Goal: Navigation & Orientation: Go to known website

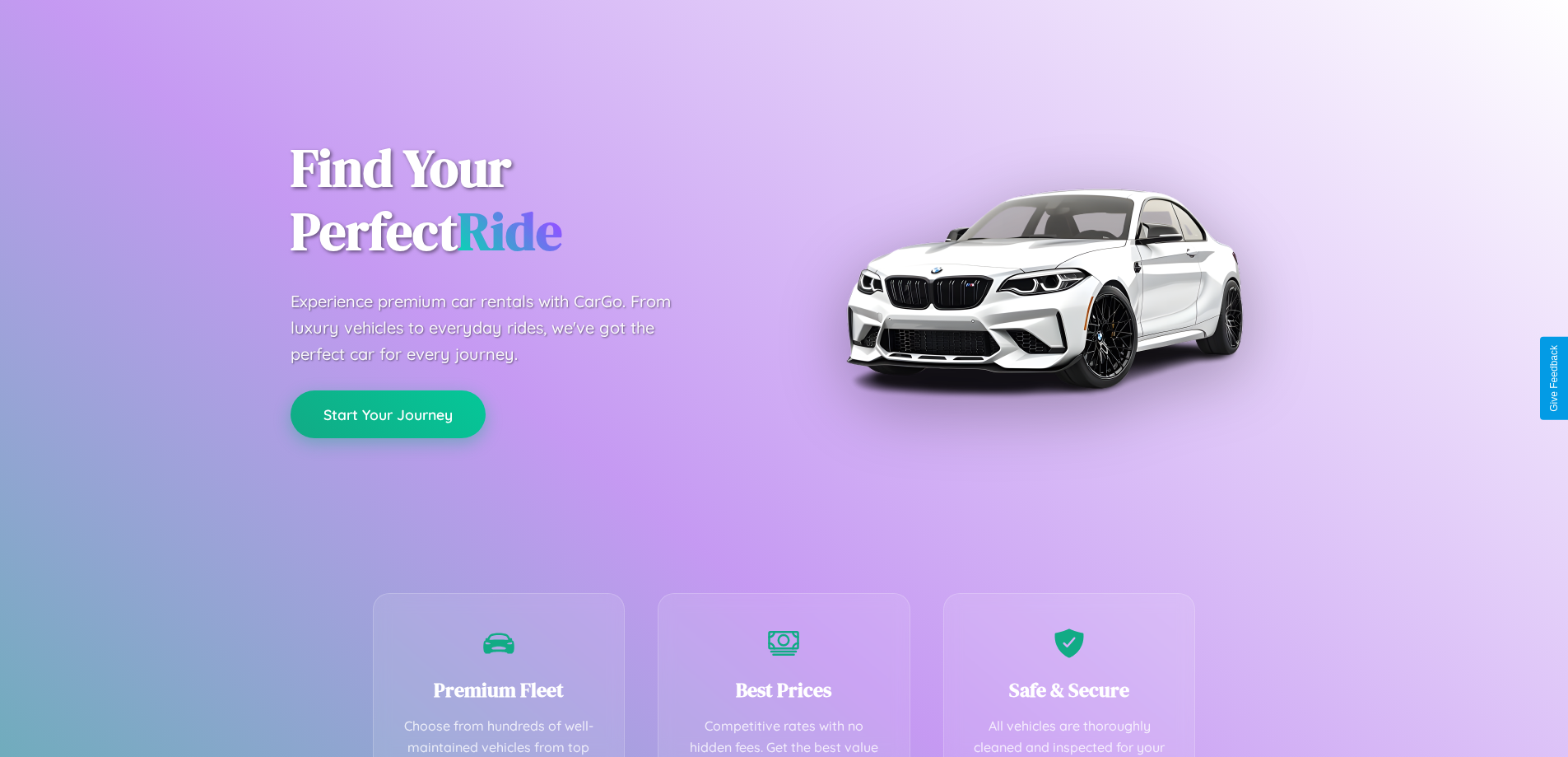
click at [387, 415] on button "Start Your Journey" at bounding box center [388, 414] width 195 height 48
click at [387, 413] on button "Start Your Journey" at bounding box center [388, 414] width 195 height 48
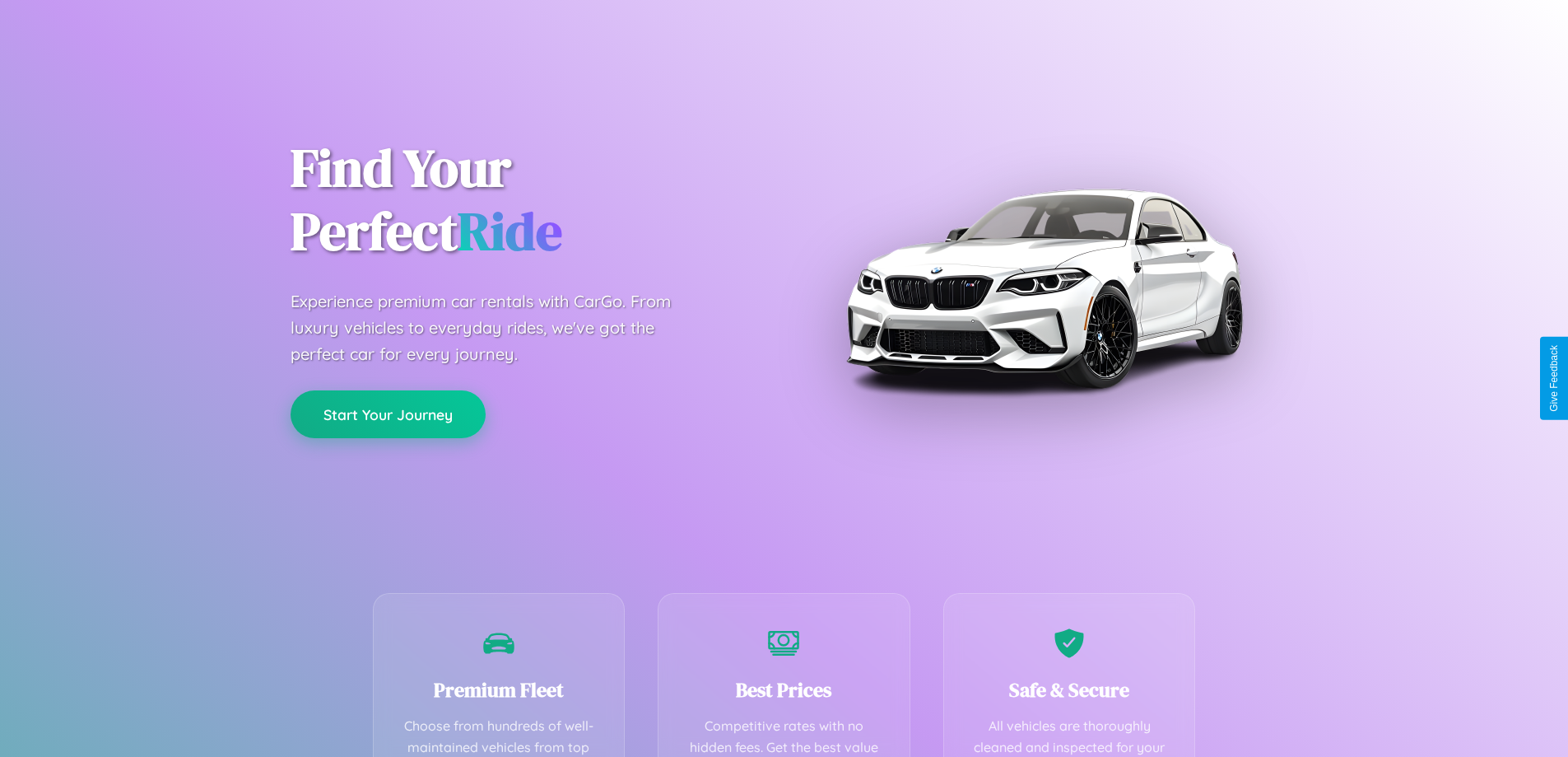
click at [387, 413] on button "Start Your Journey" at bounding box center [388, 414] width 195 height 48
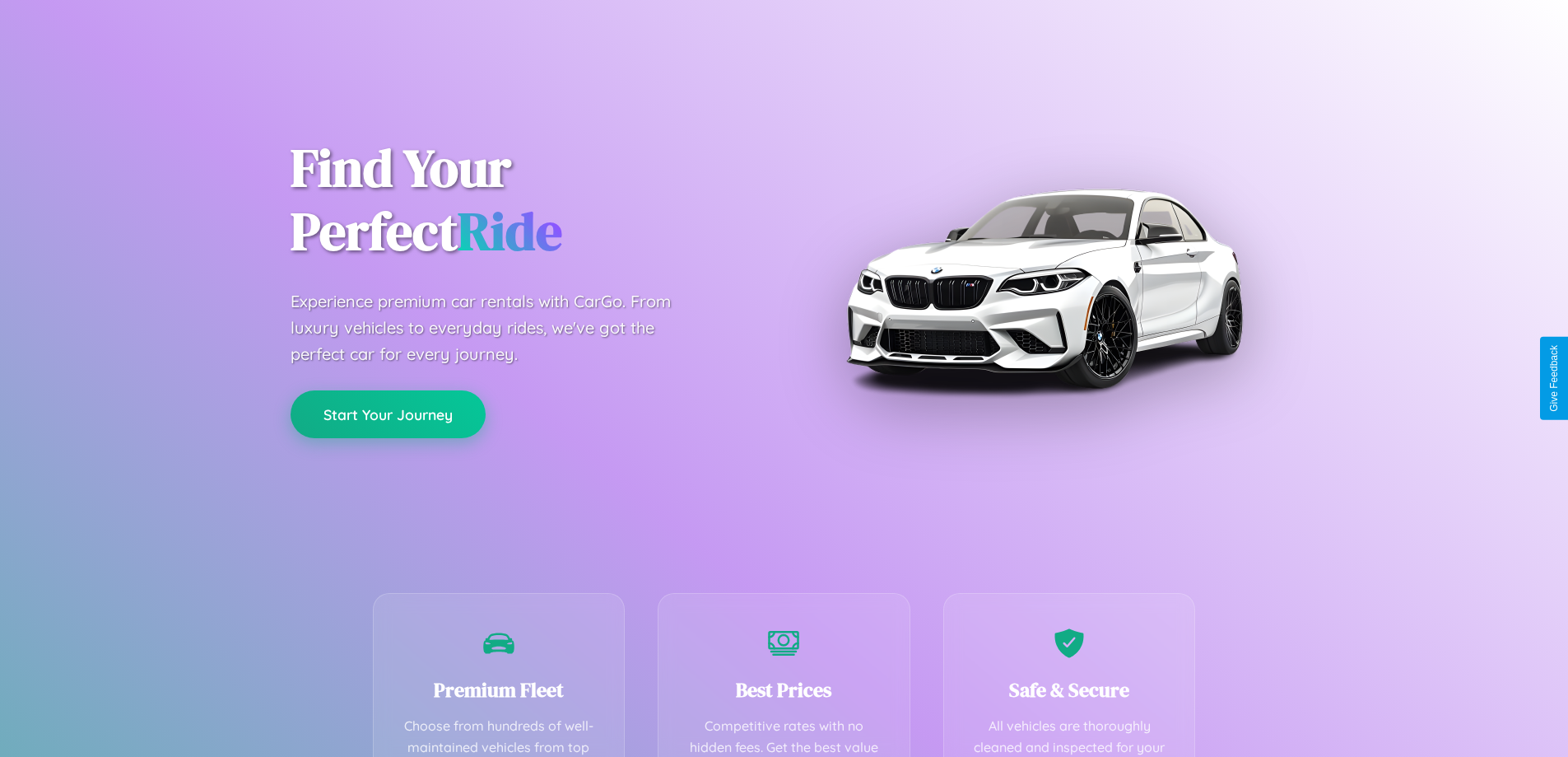
click at [387, 413] on button "Start Your Journey" at bounding box center [388, 414] width 195 height 48
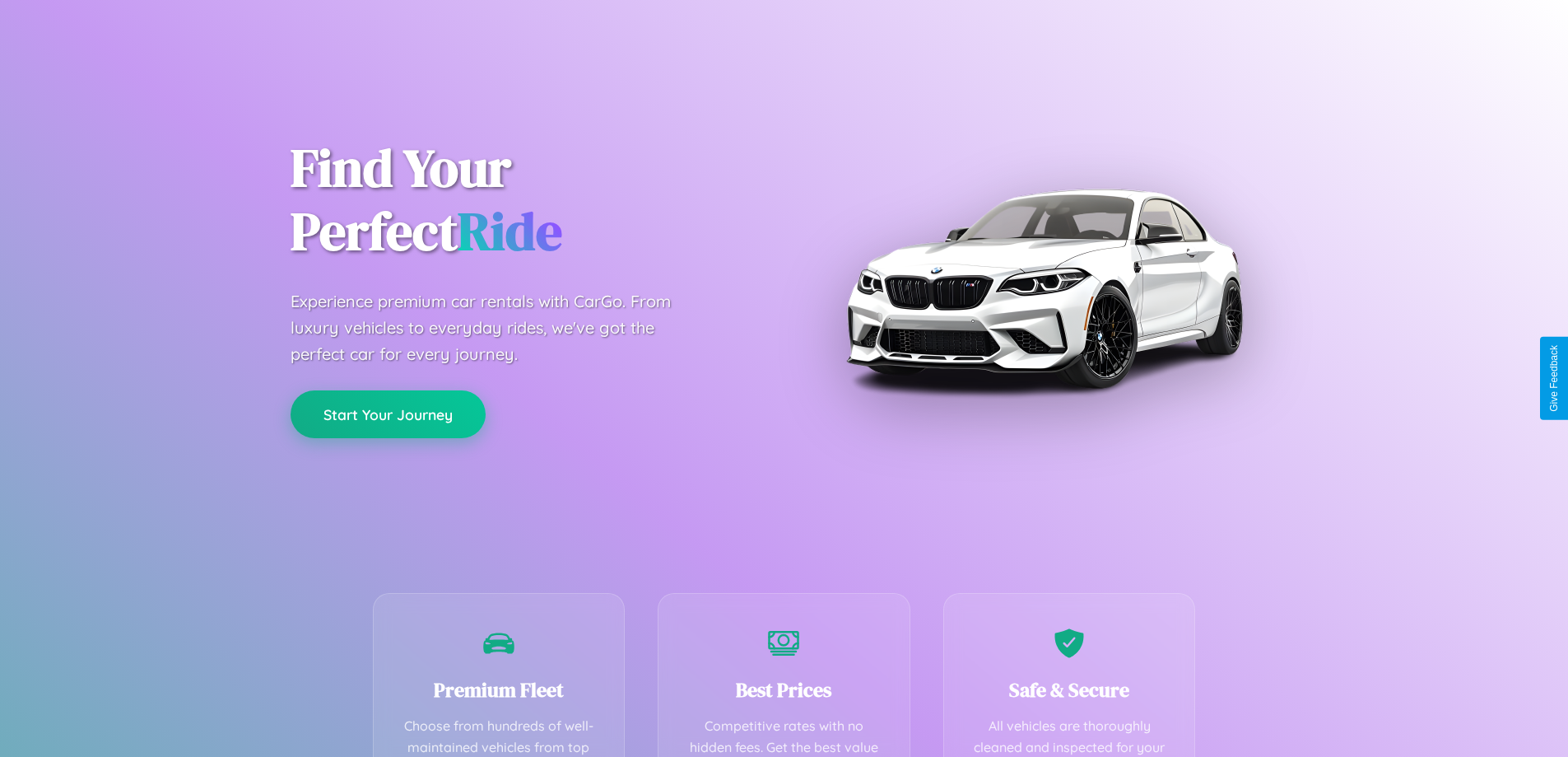
click at [387, 413] on button "Start Your Journey" at bounding box center [388, 414] width 195 height 48
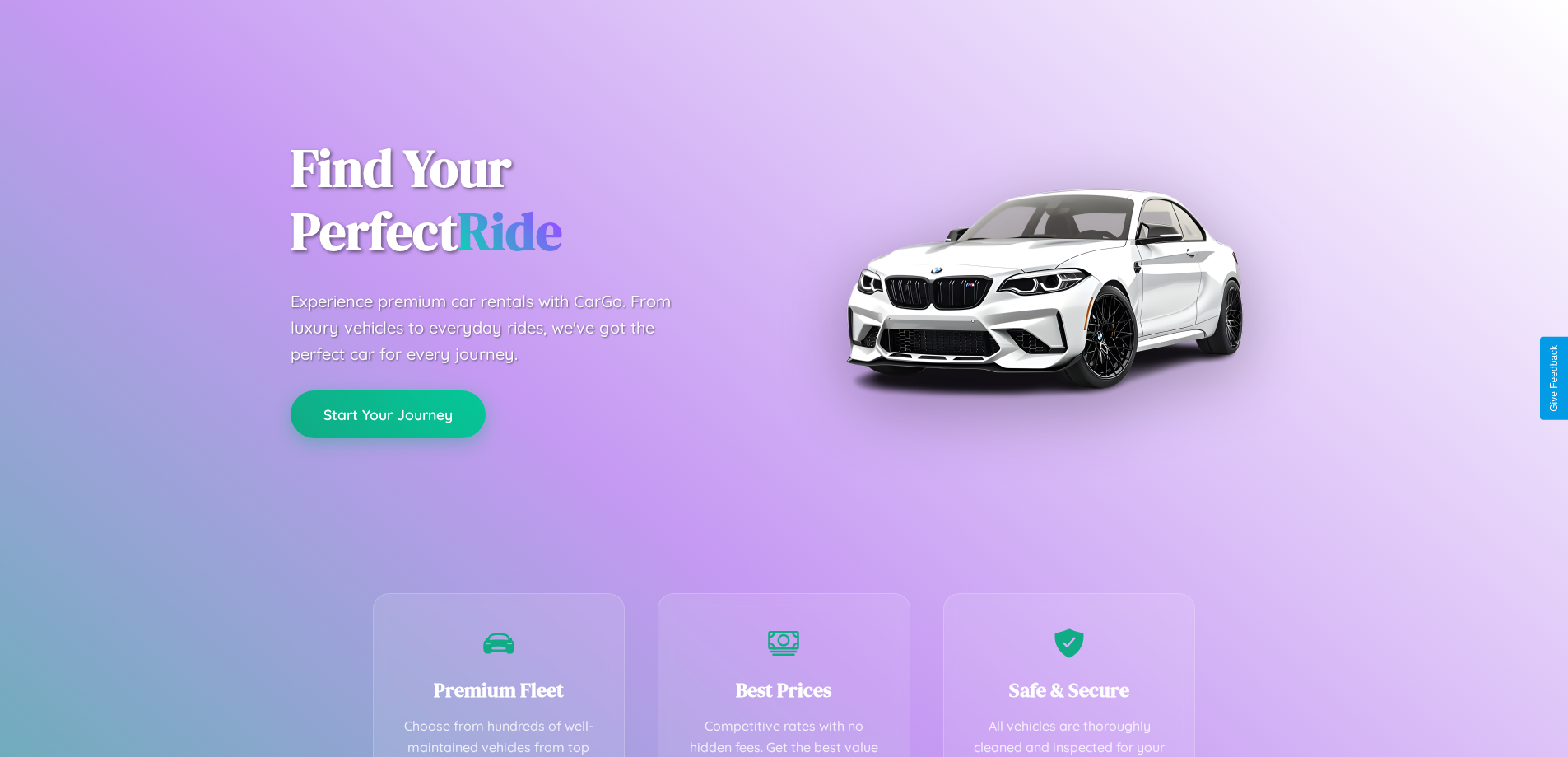
click at [387, 413] on button "Start Your Journey" at bounding box center [388, 414] width 195 height 48
